Goal: Task Accomplishment & Management: Complete application form

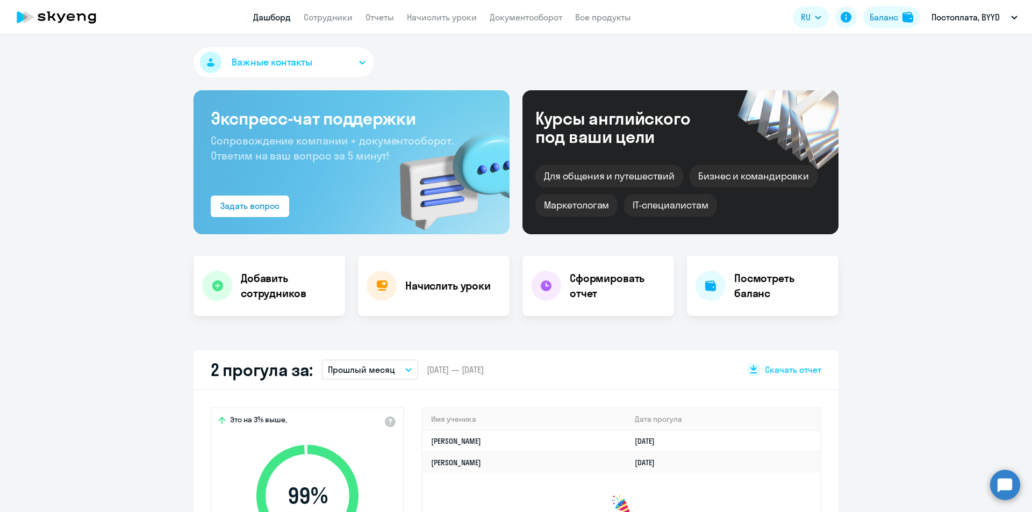
select select "30"
click at [345, 16] on link "Сотрудники" at bounding box center [328, 17] width 49 height 11
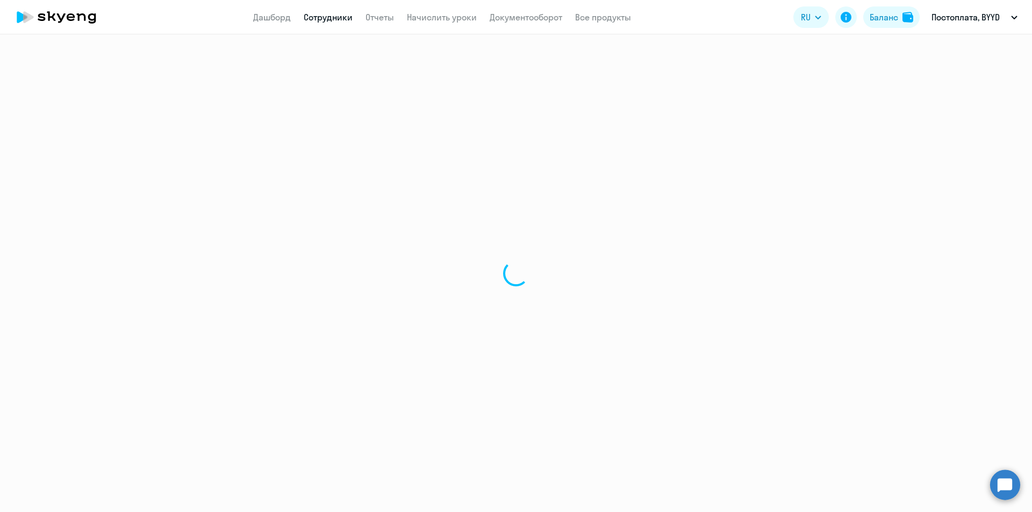
select select "30"
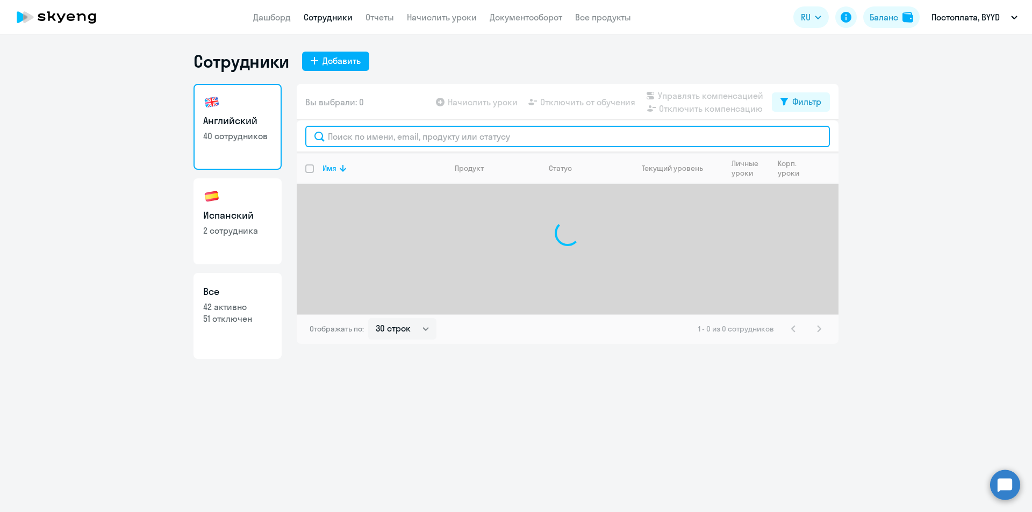
click at [525, 141] on input "text" at bounding box center [567, 136] width 524 height 21
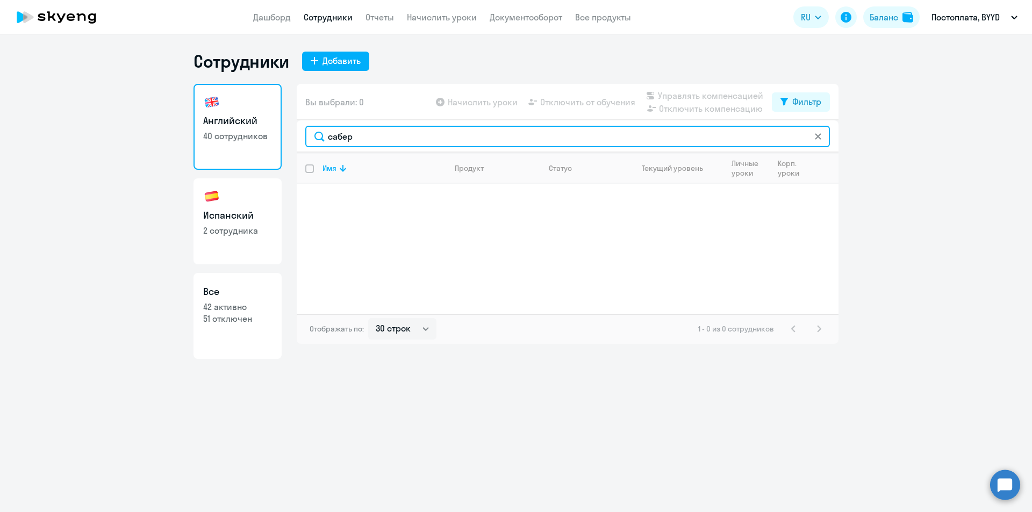
drag, startPoint x: 373, startPoint y: 142, endPoint x: 234, endPoint y: 142, distance: 139.2
click at [235, 143] on div "Английский 40 сотрудников Испанский 2 сотрудника Все 42 активно 51 отключен Вы …" at bounding box center [515, 221] width 645 height 275
type input "акбота"
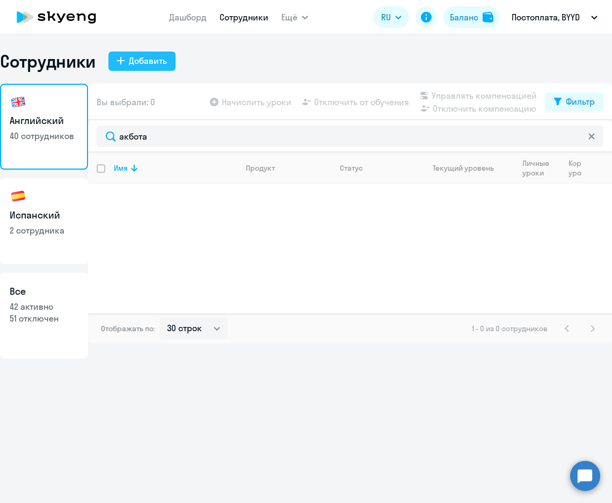
click at [161, 64] on div "Добавить" at bounding box center [148, 60] width 38 height 13
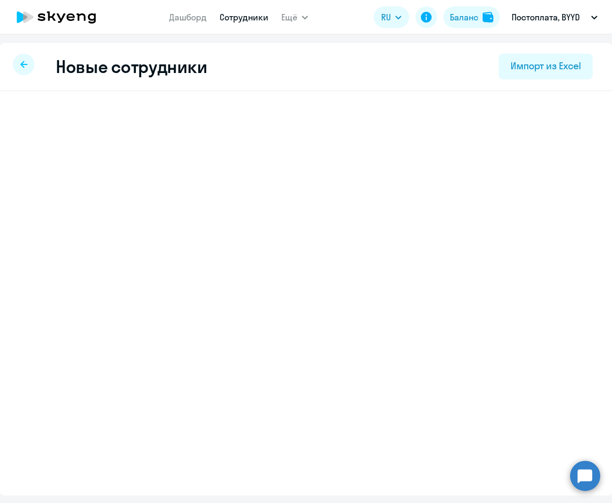
select select "english_adult_not_native_speaker"
select select "3"
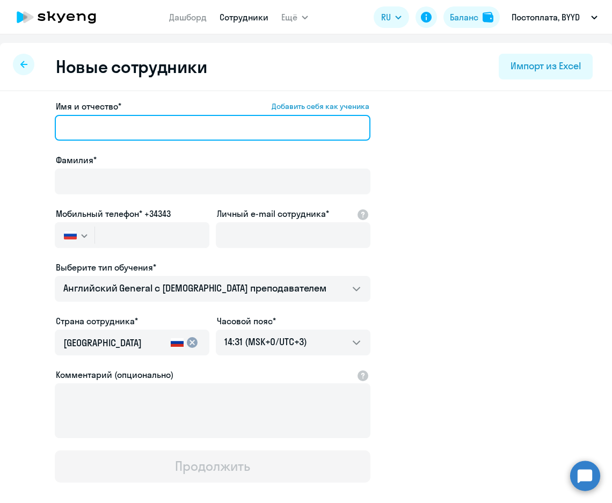
click at [131, 127] on input "Имя и отчество* Добавить себя как ученика" at bounding box center [213, 128] width 316 height 26
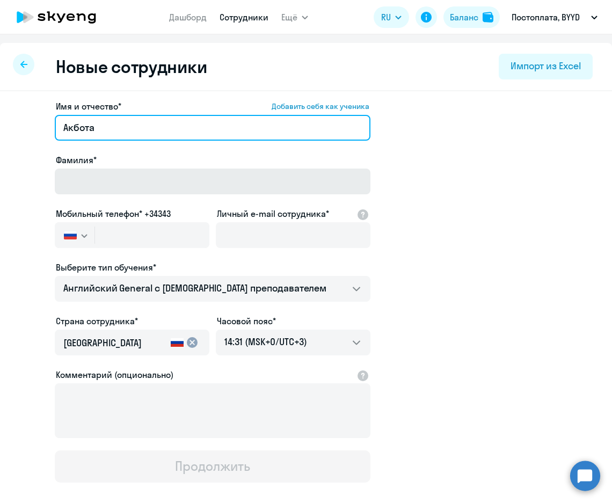
type input "Акбота"
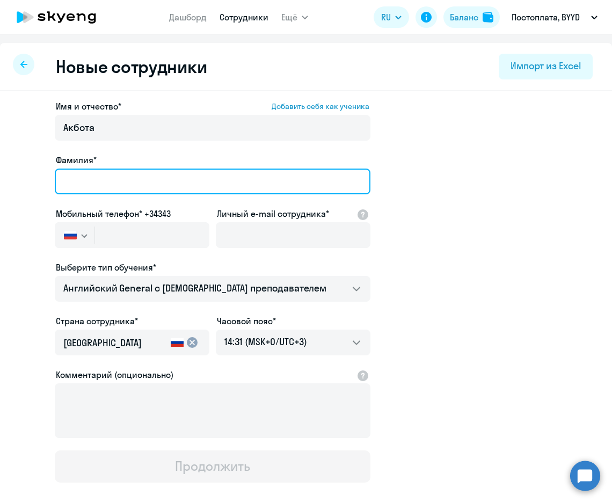
click at [73, 186] on input "Фамилия*" at bounding box center [213, 182] width 316 height 26
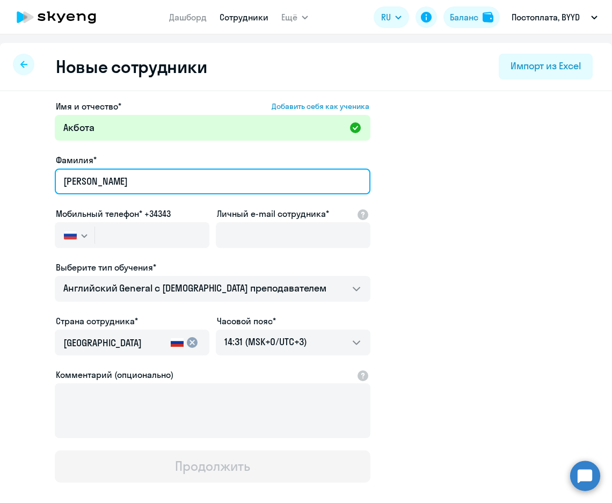
type input "[PERSON_NAME]"
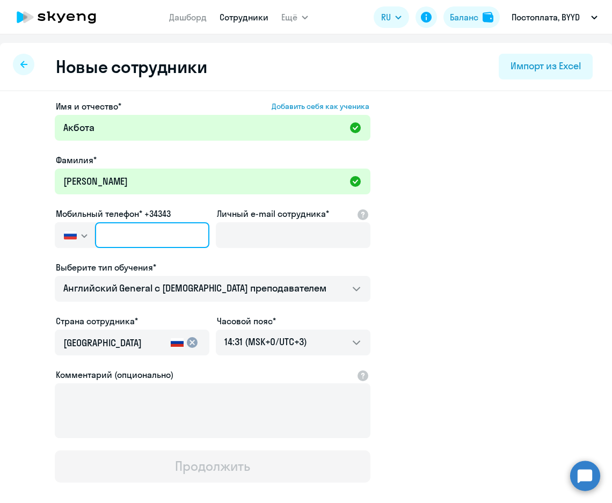
click at [129, 244] on input "text" at bounding box center [152, 235] width 114 height 26
paste input "[PHONE_NUMBER]"
type input "[PHONE_NUMBER]"
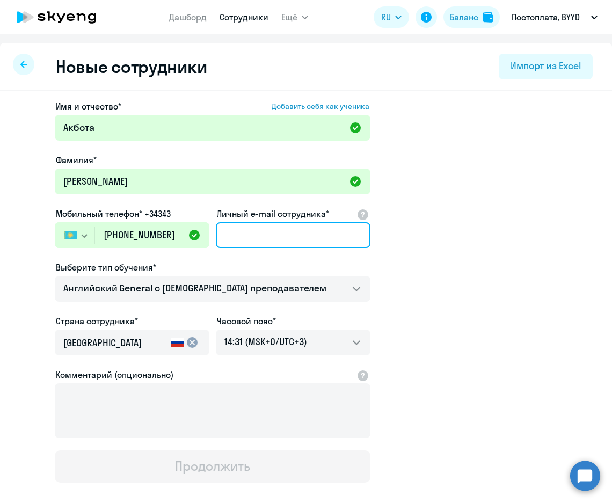
click at [292, 234] on input "Личный e-mail сотрудника*" at bounding box center [293, 235] width 155 height 26
paste input "[EMAIL_ADDRESS][DOMAIN_NAME]"
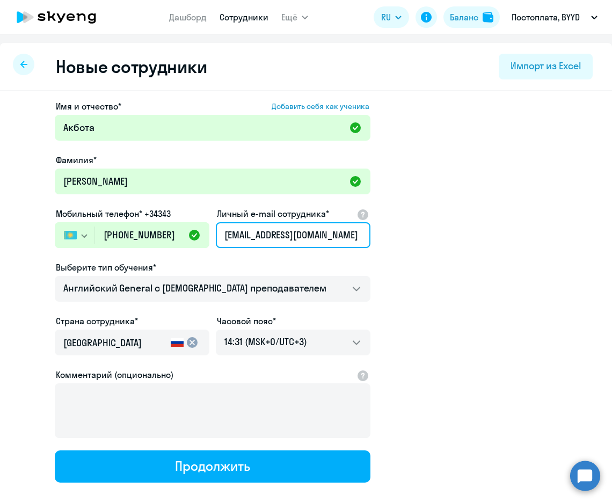
type input "[EMAIL_ADDRESS][DOMAIN_NAME]"
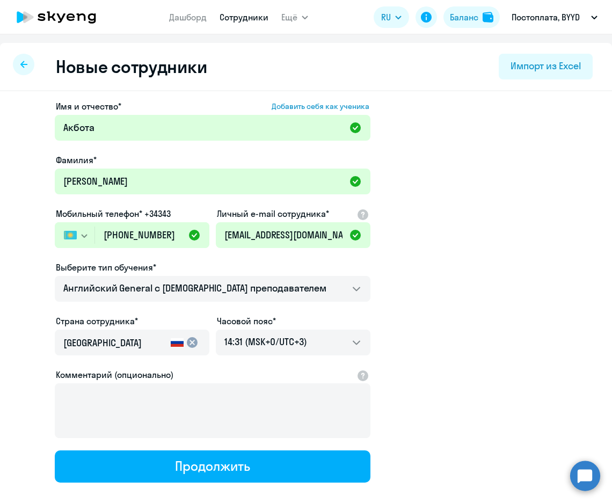
click at [158, 334] on div "[GEOGRAPHIC_DATA]" at bounding box center [114, 346] width 103 height 30
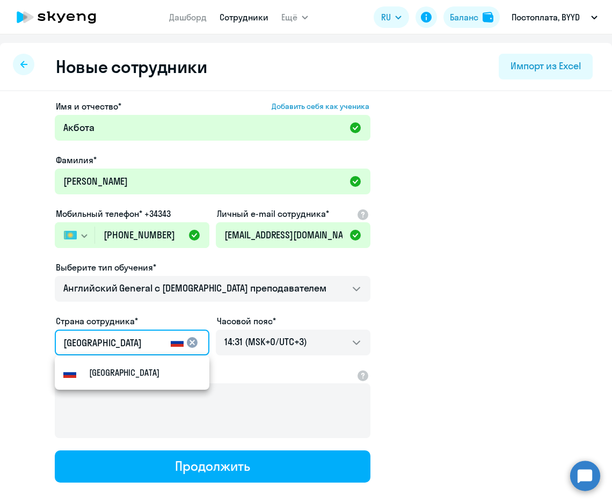
drag, startPoint x: 150, startPoint y: 341, endPoint x: -59, endPoint y: 342, distance: 209.5
click at [0, 342] on html "[PERSON_NAME] Ещё Дашборд Сотрудники Отчеты Начислить уроки Документооборот Все…" at bounding box center [306, 251] width 612 height 503
type input "r"
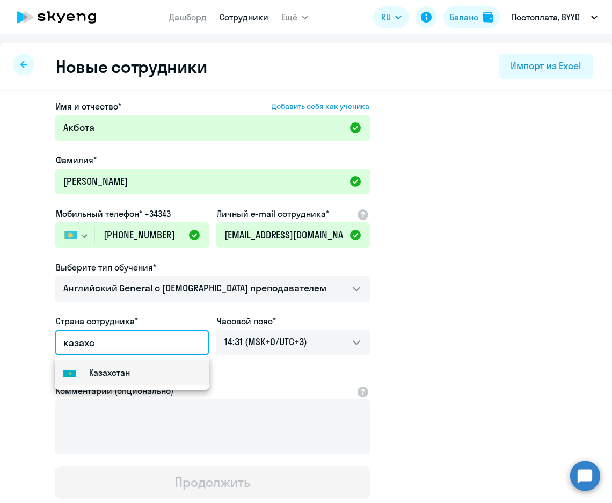
click at [144, 374] on mat-option "Flag of [GEOGRAPHIC_DATA] [GEOGRAPHIC_DATA]" at bounding box center [132, 373] width 155 height 26
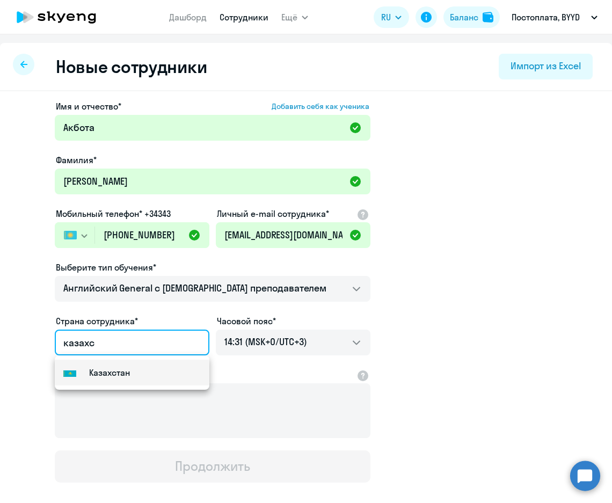
type input "Казахстан"
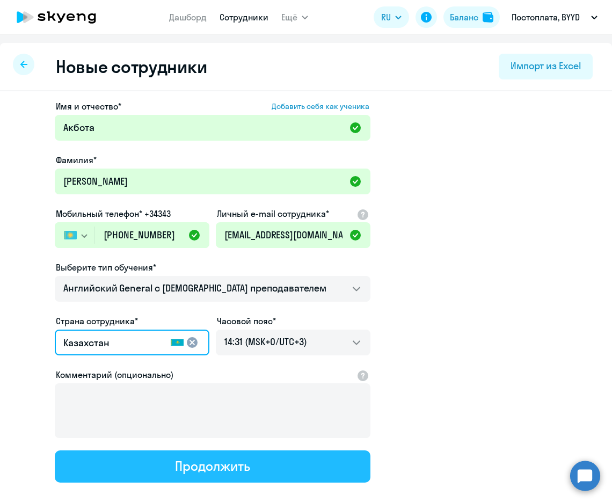
click at [169, 471] on button "Продолжить" at bounding box center [213, 467] width 316 height 32
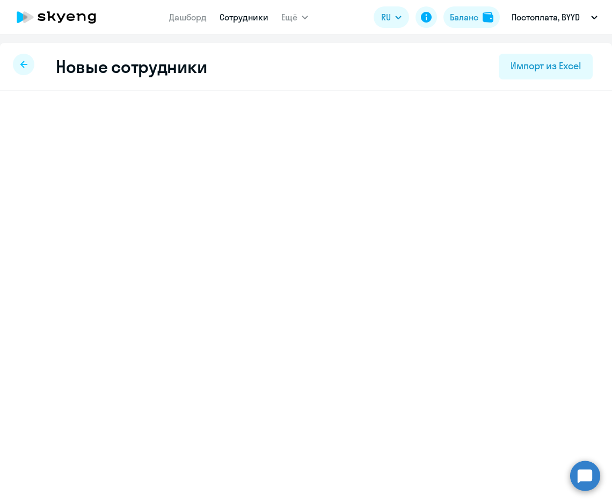
select select "english_adult_not_native_speaker"
select select "3"
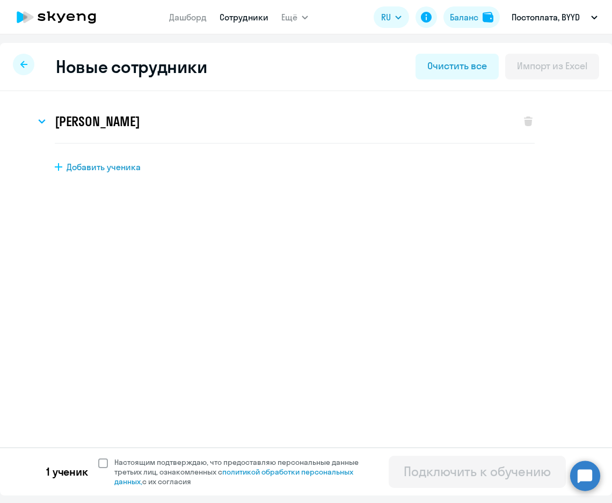
click at [101, 461] on span at bounding box center [103, 464] width 10 height 10
click at [98, 458] on input "Настоящим подтверждаю, что предоставляю персональные данные третьих лиц, ознако…" at bounding box center [98, 457] width 1 height 1
checkbox input "true"
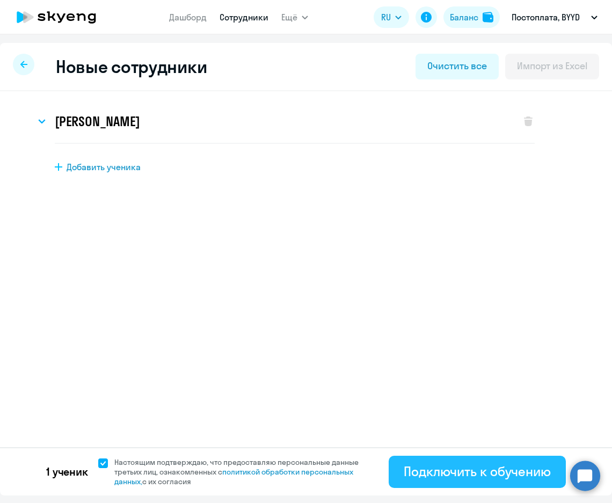
click at [463, 465] on div "Подключить к обучению" at bounding box center [477, 471] width 147 height 17
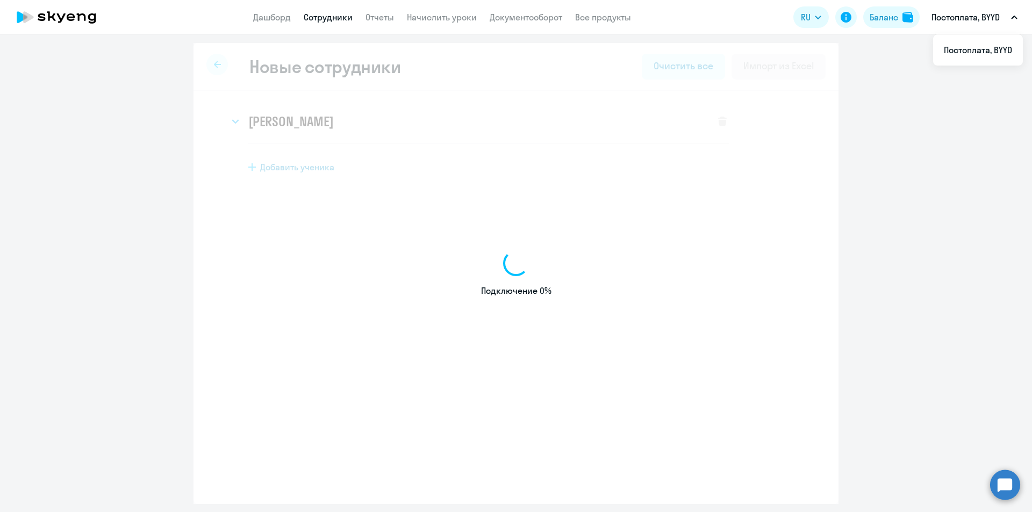
select select "english_adult_not_native_speaker"
select select "3"
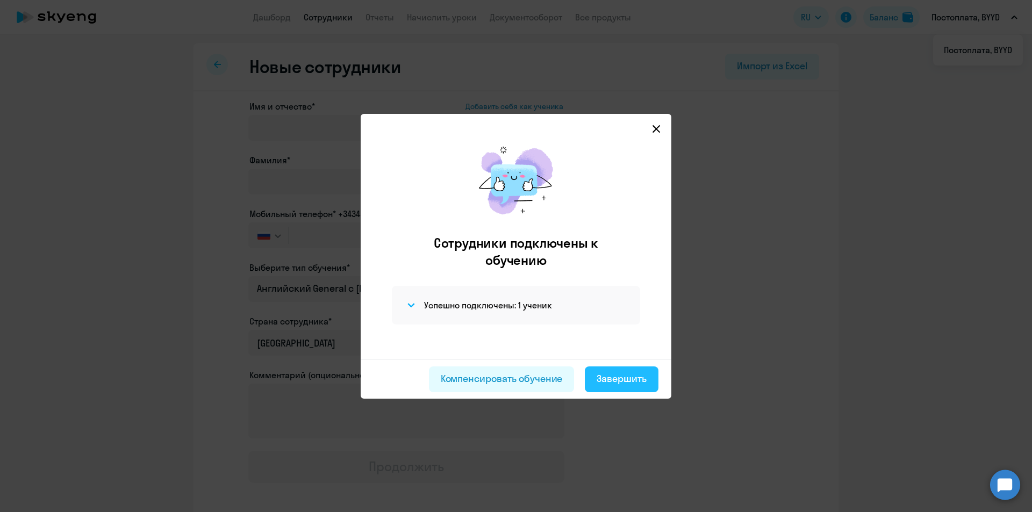
click at [618, 377] on div "Завершить" at bounding box center [621, 379] width 50 height 14
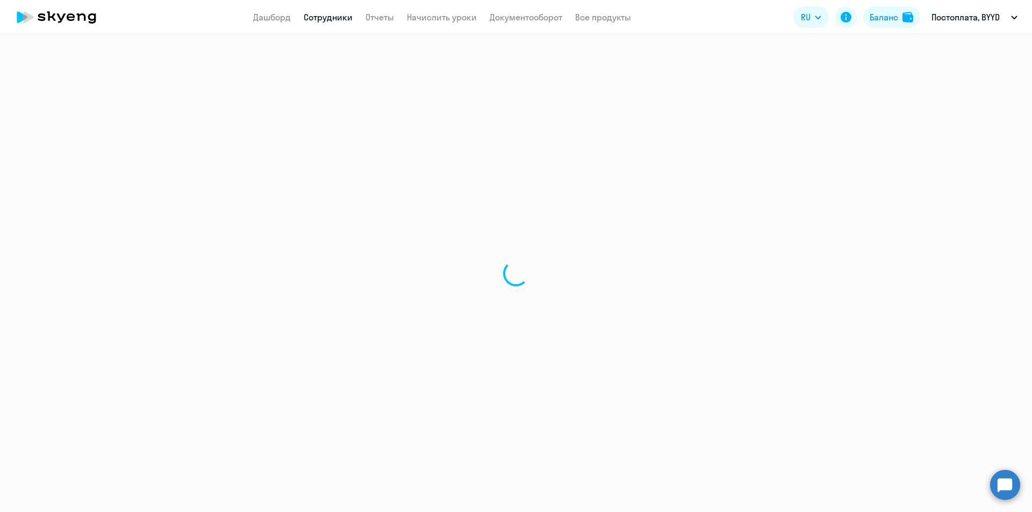
select select "30"
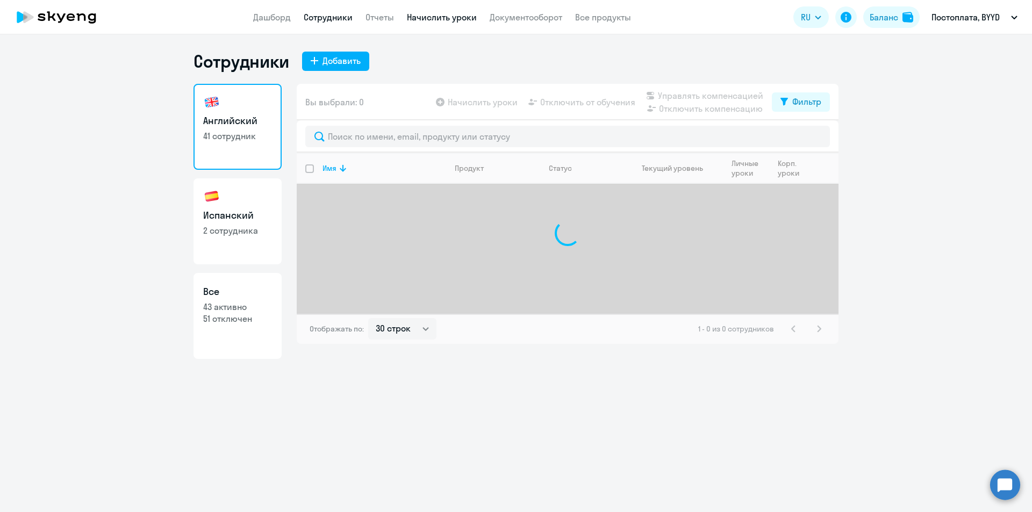
click at [424, 18] on link "Начислить уроки" at bounding box center [442, 17] width 70 height 11
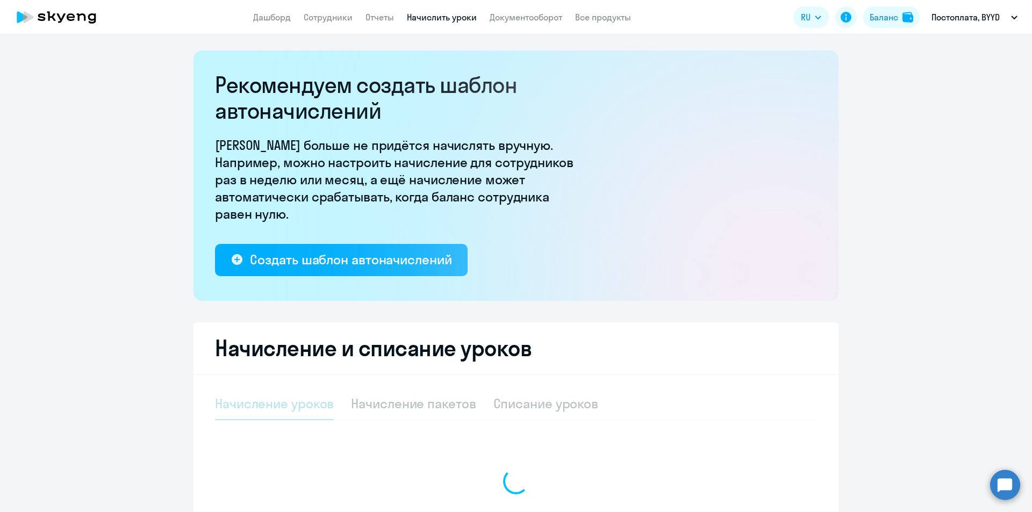
select select "10"
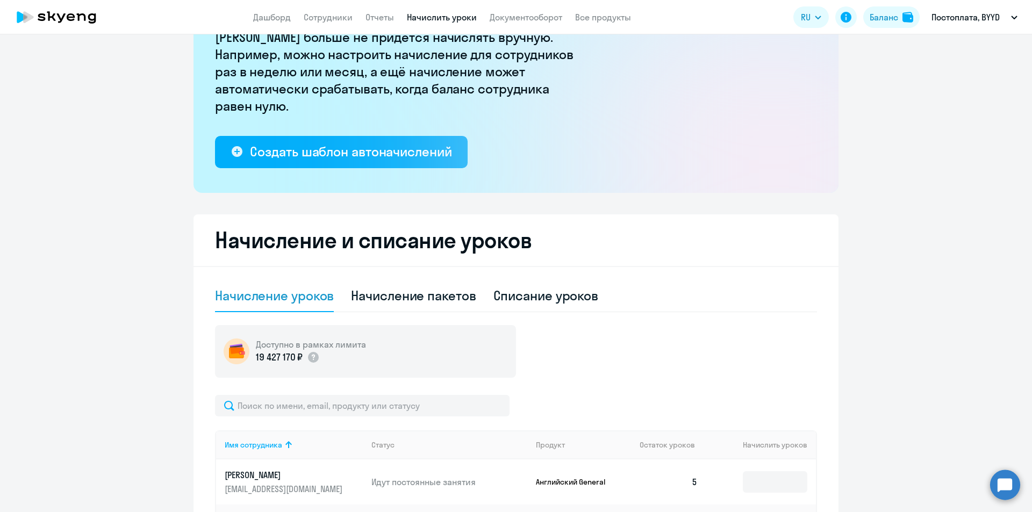
scroll to position [269, 0]
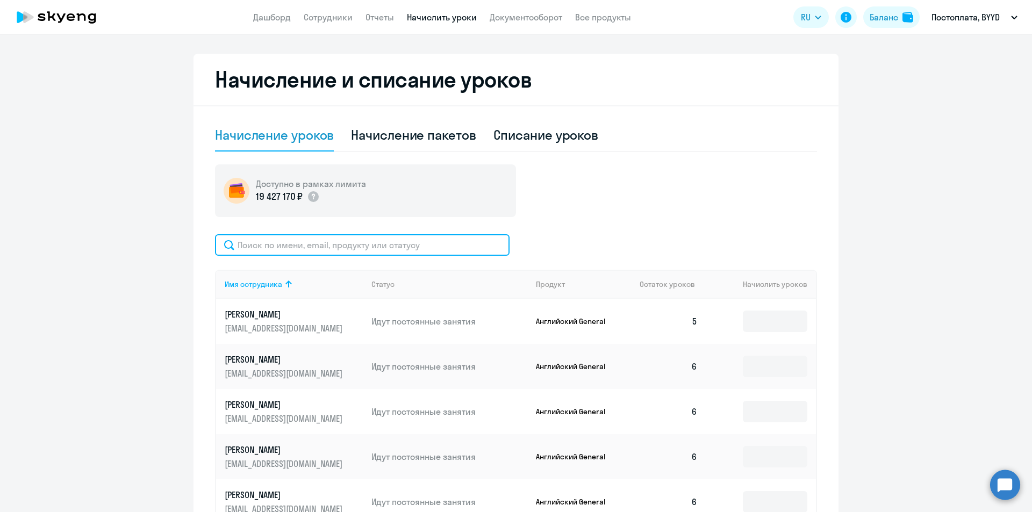
click at [278, 255] on input "text" at bounding box center [362, 244] width 294 height 21
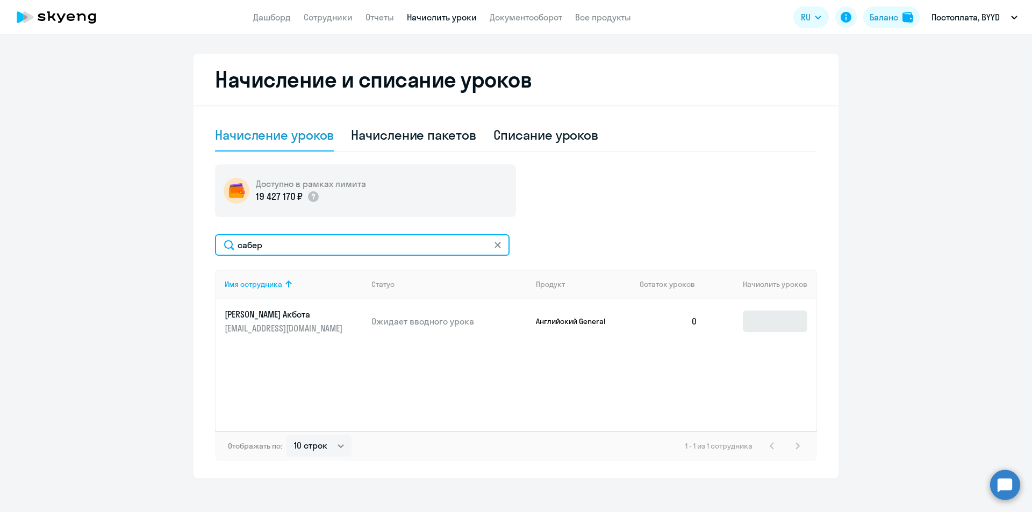
type input "сабер"
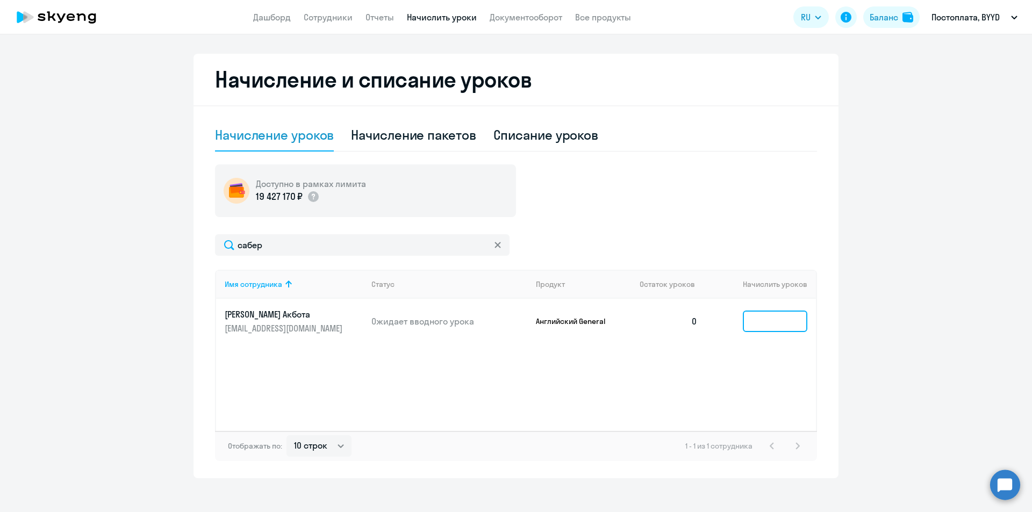
click at [758, 325] on input at bounding box center [775, 321] width 64 height 21
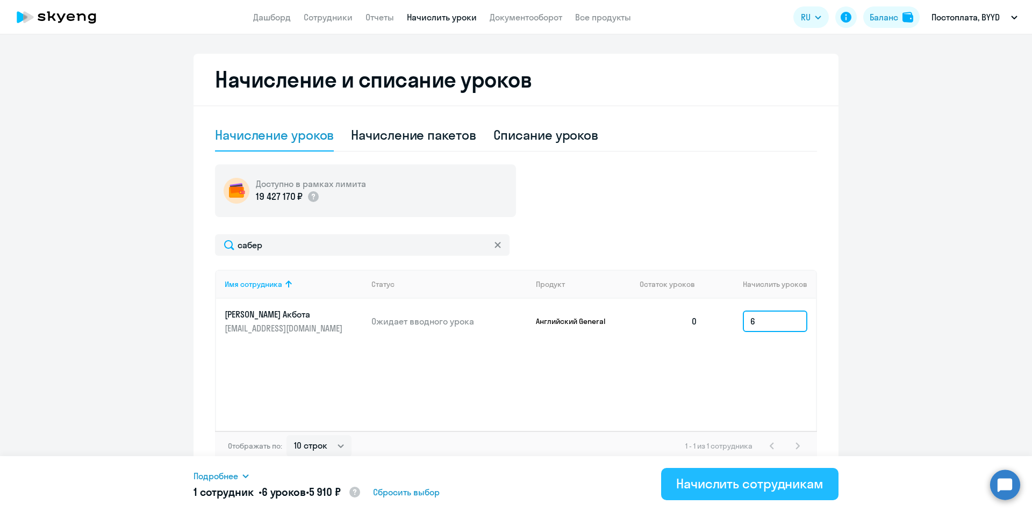
type input "6"
click at [718, 487] on div "Начислить сотрудникам" at bounding box center [749, 483] width 147 height 17
